Goal: Transaction & Acquisition: Purchase product/service

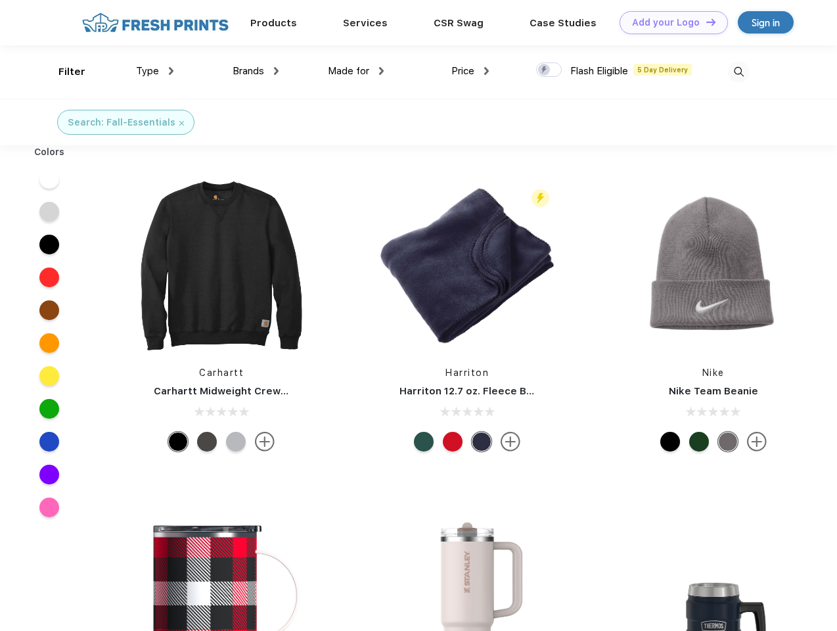
click at [669, 22] on link "Add your Logo Design Tool" at bounding box center [674, 22] width 108 height 23
click at [0, 0] on div "Design Tool" at bounding box center [0, 0] width 0 height 0
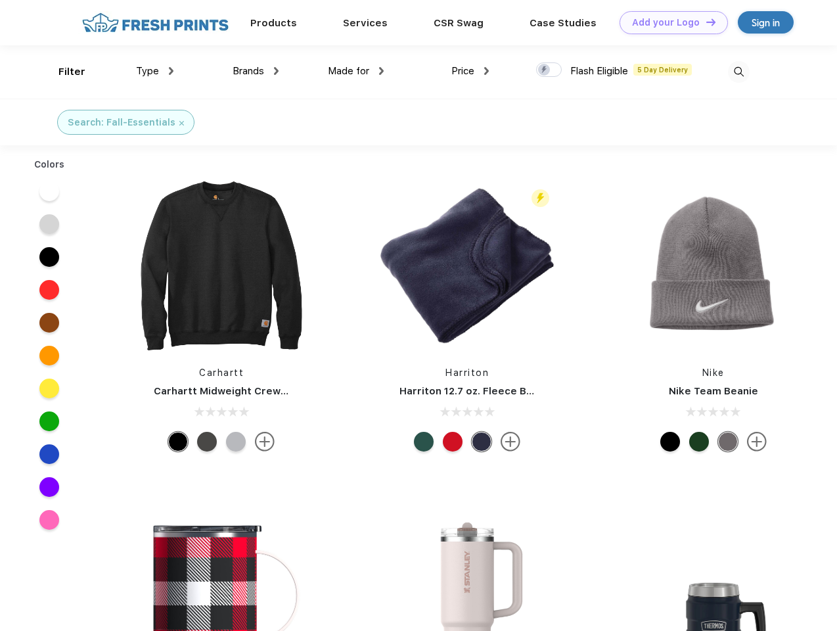
click at [705, 22] on link "Add your Logo Design Tool" at bounding box center [674, 22] width 108 height 23
click at [63, 72] on div "Filter" at bounding box center [72, 71] width 27 height 15
click at [155, 71] on span "Type" at bounding box center [147, 71] width 23 height 12
click at [256, 71] on span "Brands" at bounding box center [249, 71] width 32 height 12
click at [356, 71] on span "Made for" at bounding box center [348, 71] width 41 height 12
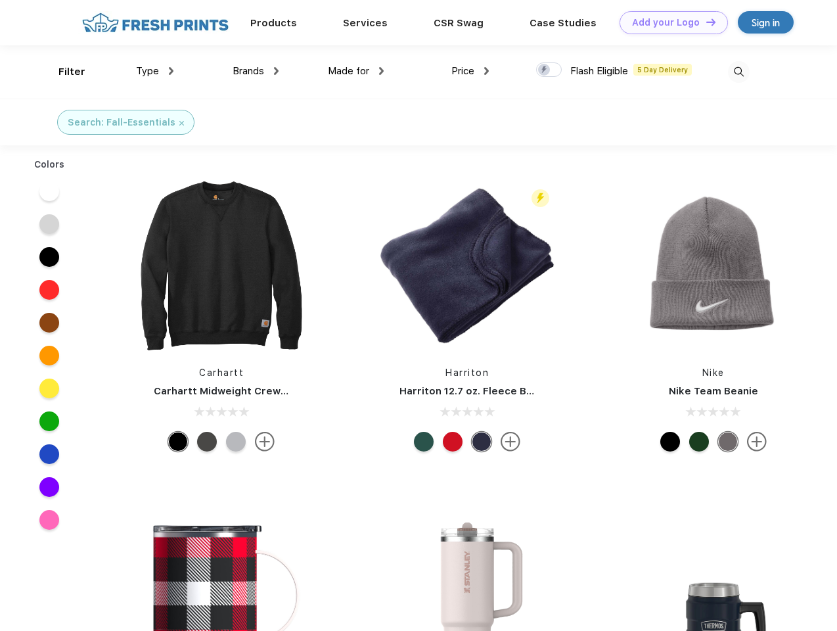
click at [471, 71] on span "Price" at bounding box center [463, 71] width 23 height 12
click at [550, 70] on div at bounding box center [549, 69] width 26 height 14
click at [545, 70] on input "checkbox" at bounding box center [540, 66] width 9 height 9
click at [739, 72] on img at bounding box center [739, 72] width 22 height 22
